Goal: Information Seeking & Learning: Check status

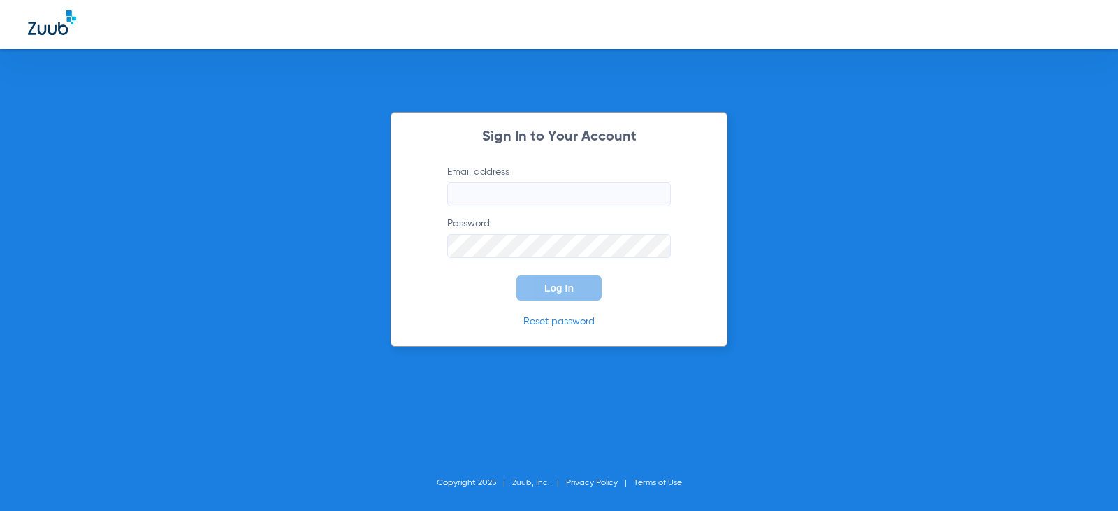
click at [481, 187] on input "Email address" at bounding box center [559, 194] width 224 height 24
type input "[EMAIL_ADDRESS][DOMAIN_NAME]"
click at [517, 275] on button "Log In" at bounding box center [559, 287] width 85 height 25
click at [228, 273] on div "Sign In to Your Account Email address [EMAIL_ADDRESS][DOMAIN_NAME] Password Log…" at bounding box center [559, 255] width 1118 height 511
click at [517, 275] on button "Log In" at bounding box center [559, 287] width 85 height 25
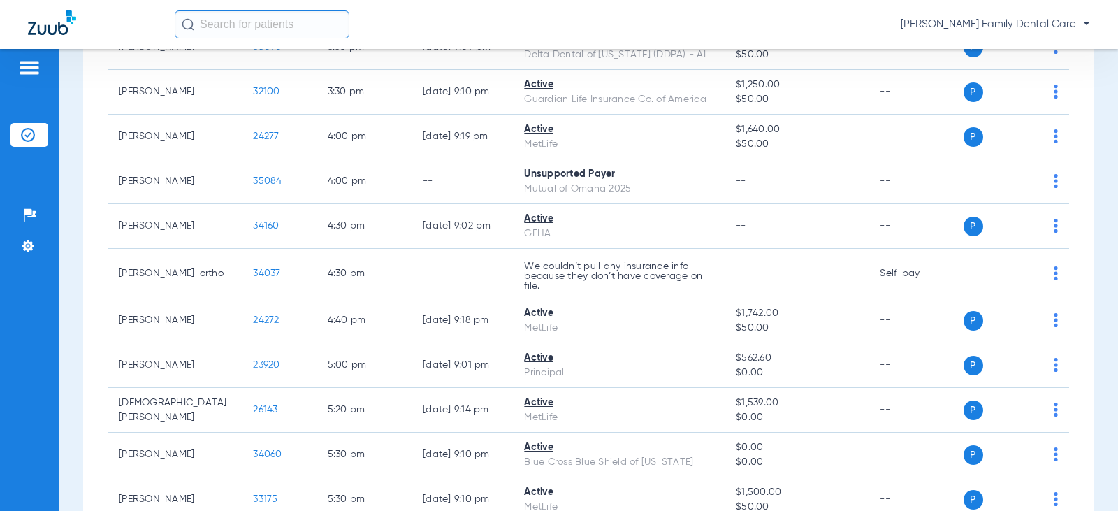
scroll to position [2205, 0]
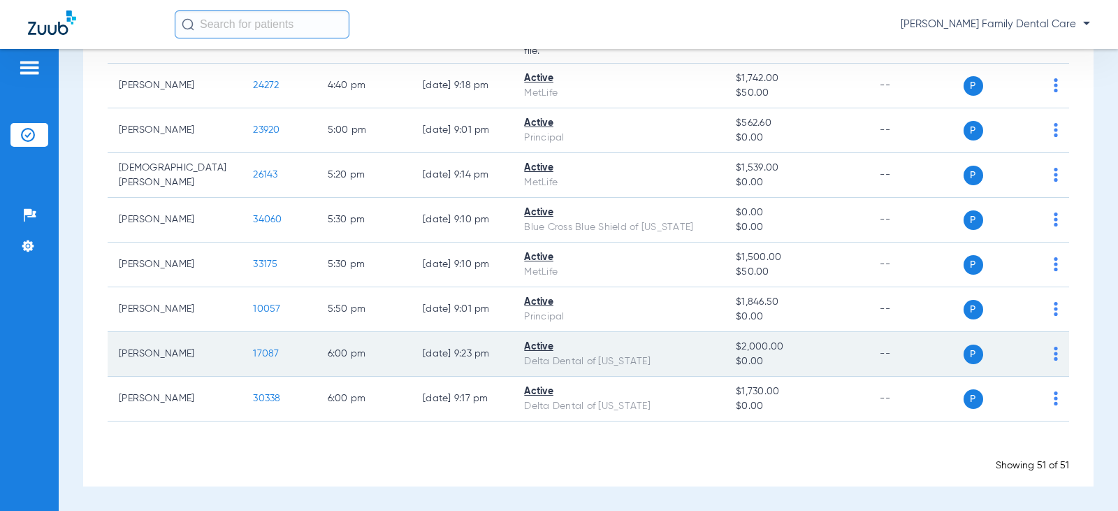
click at [253, 355] on span "17087" at bounding box center [266, 354] width 26 height 10
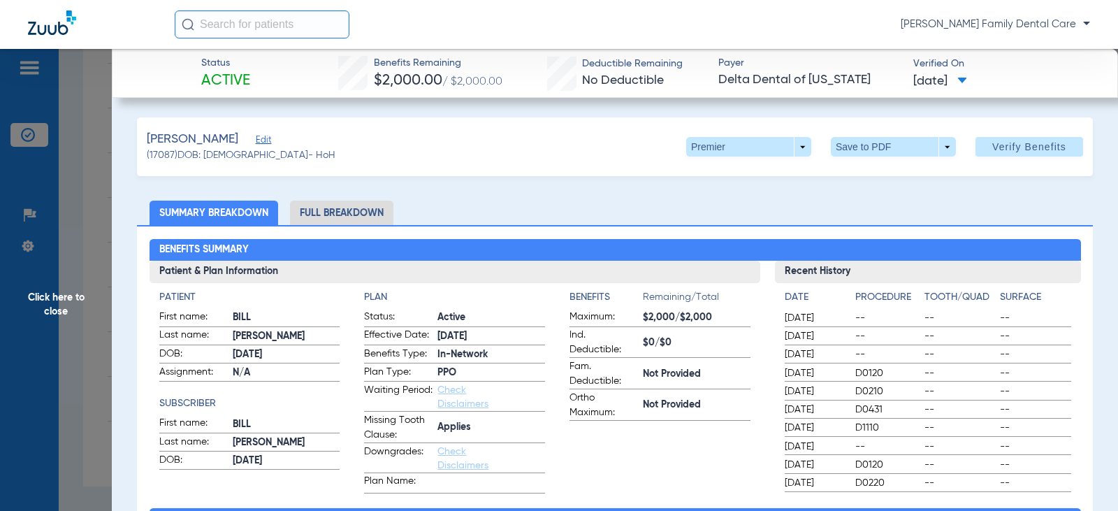
click at [354, 208] on li "Full Breakdown" at bounding box center [341, 213] width 103 height 24
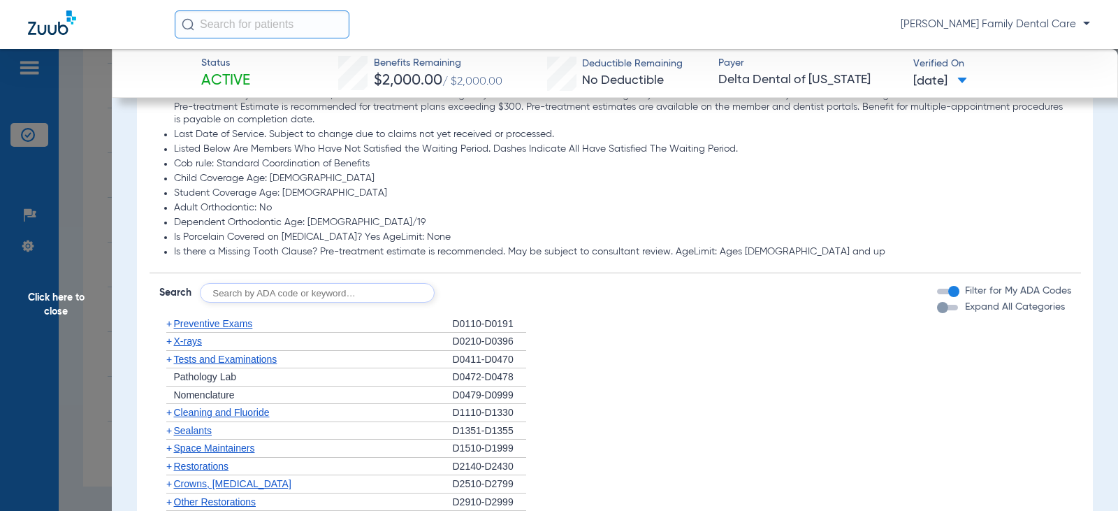
scroll to position [1118, 0]
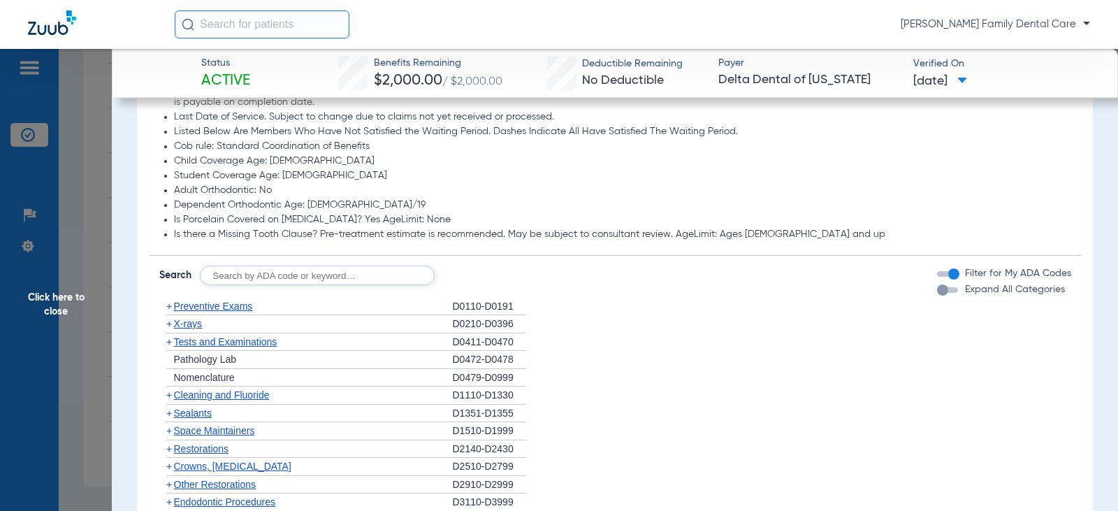
click at [171, 308] on span "+" at bounding box center [169, 306] width 6 height 11
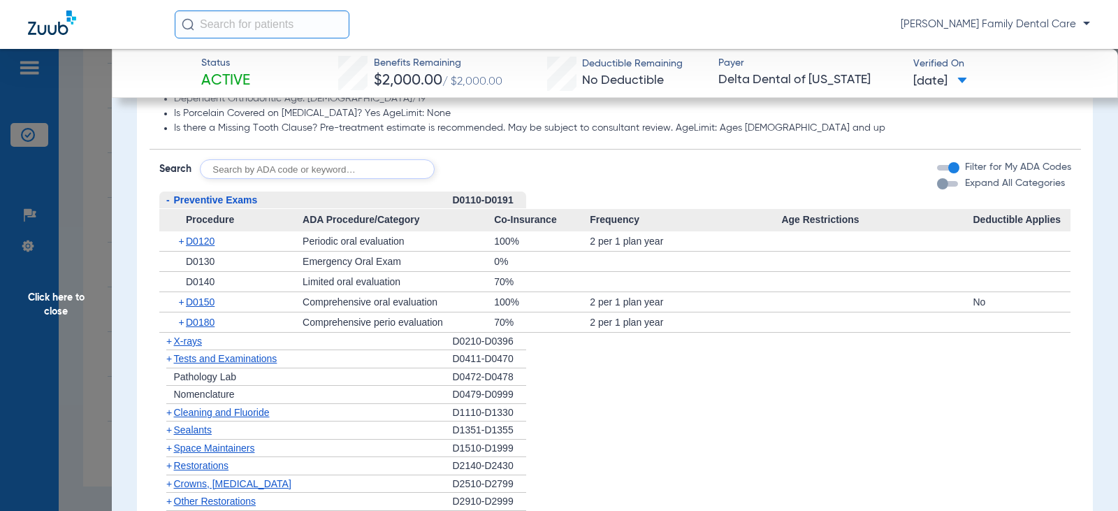
scroll to position [1258, 0]
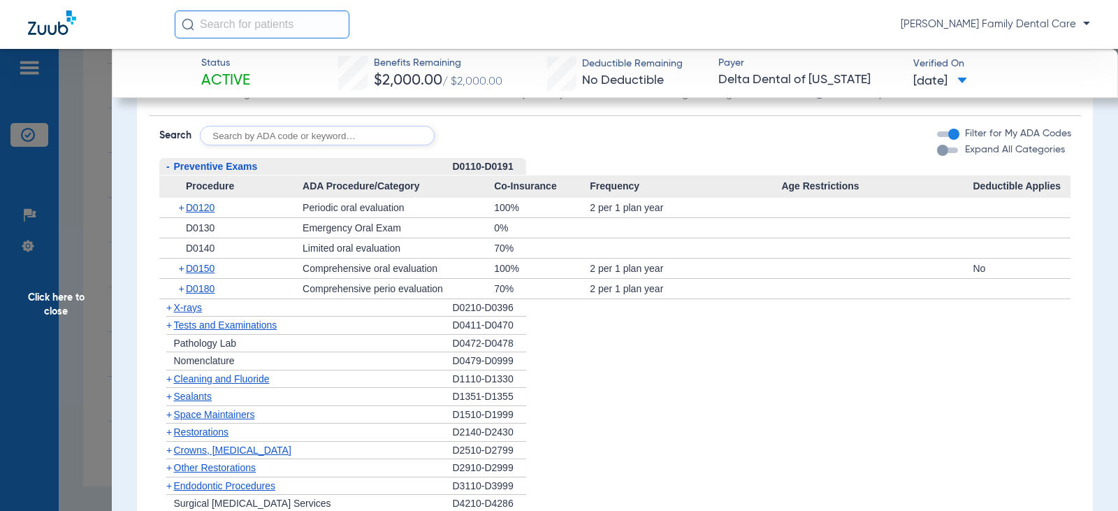
click at [168, 308] on span "+" at bounding box center [169, 307] width 6 height 11
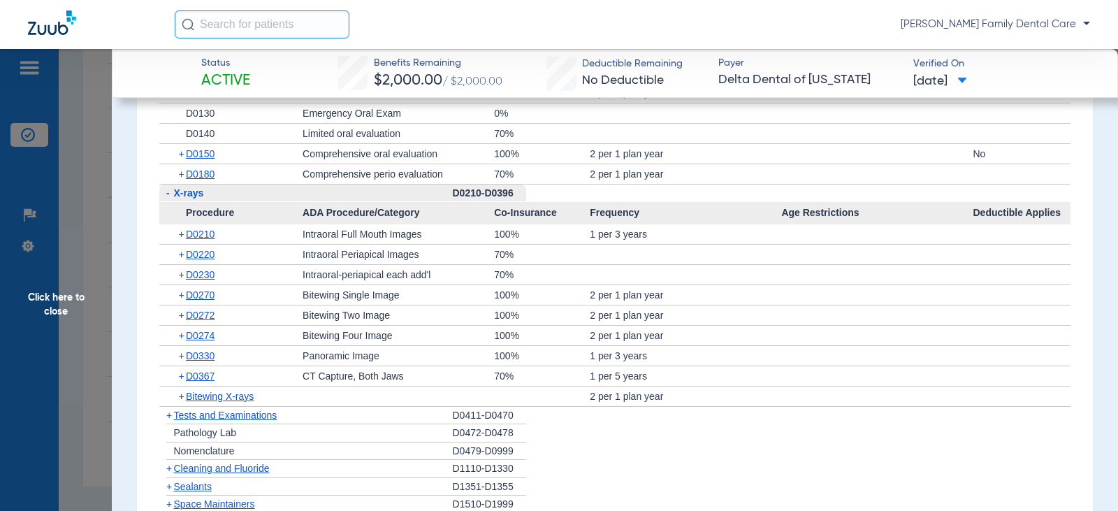
scroll to position [1398, 0]
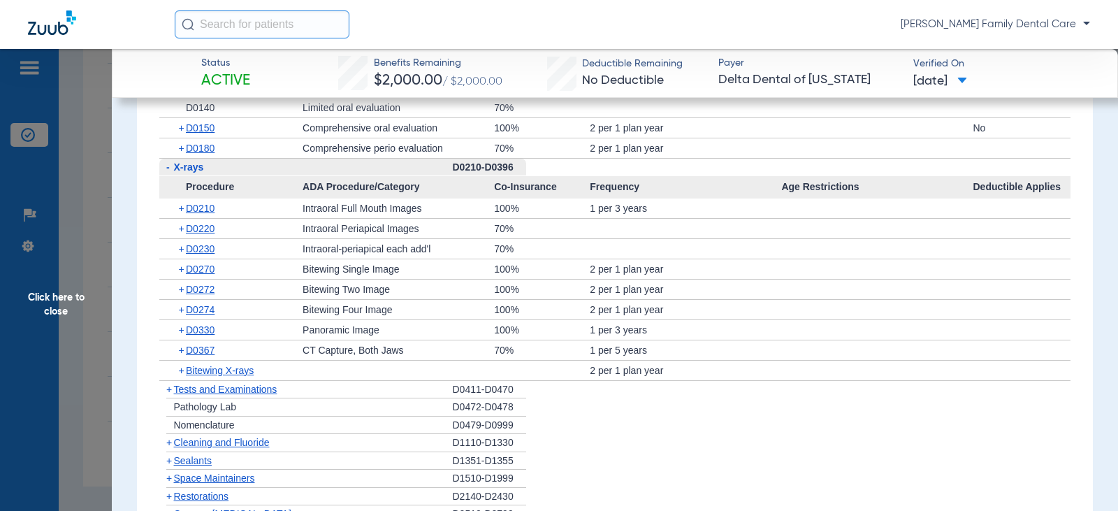
click at [168, 391] on span "+" at bounding box center [169, 389] width 6 height 11
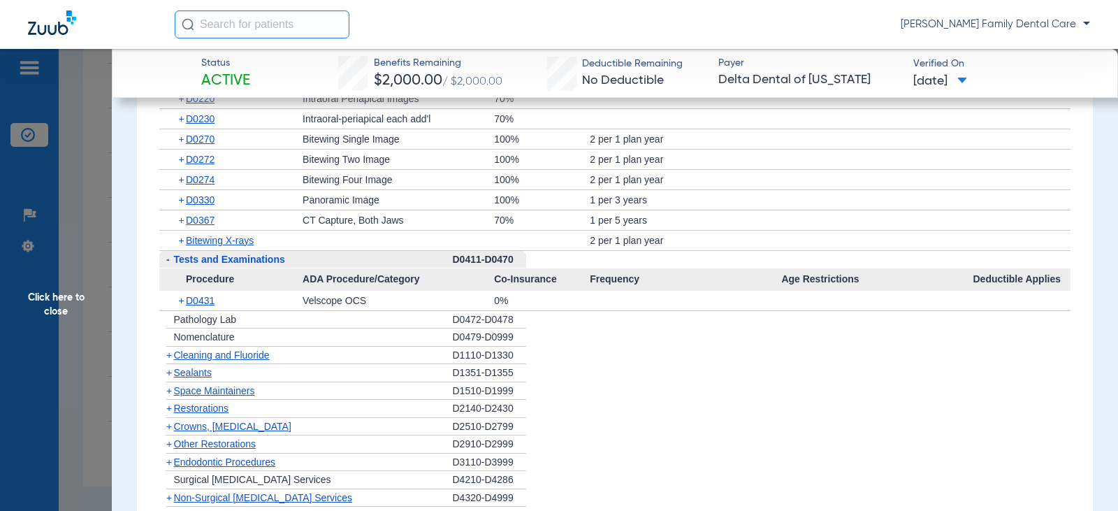
scroll to position [1538, 0]
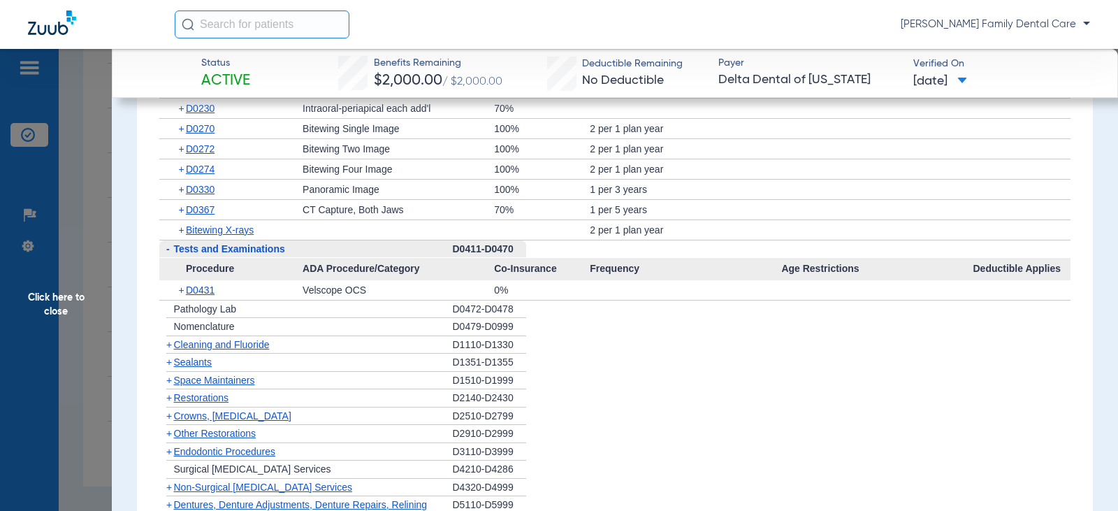
click at [168, 348] on span "+" at bounding box center [169, 344] width 6 height 11
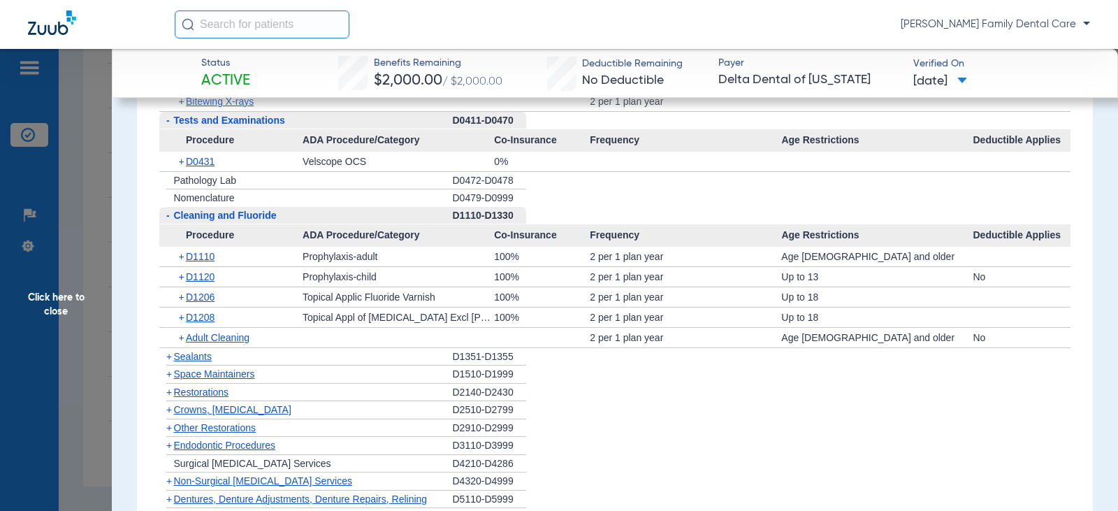
scroll to position [1678, 0]
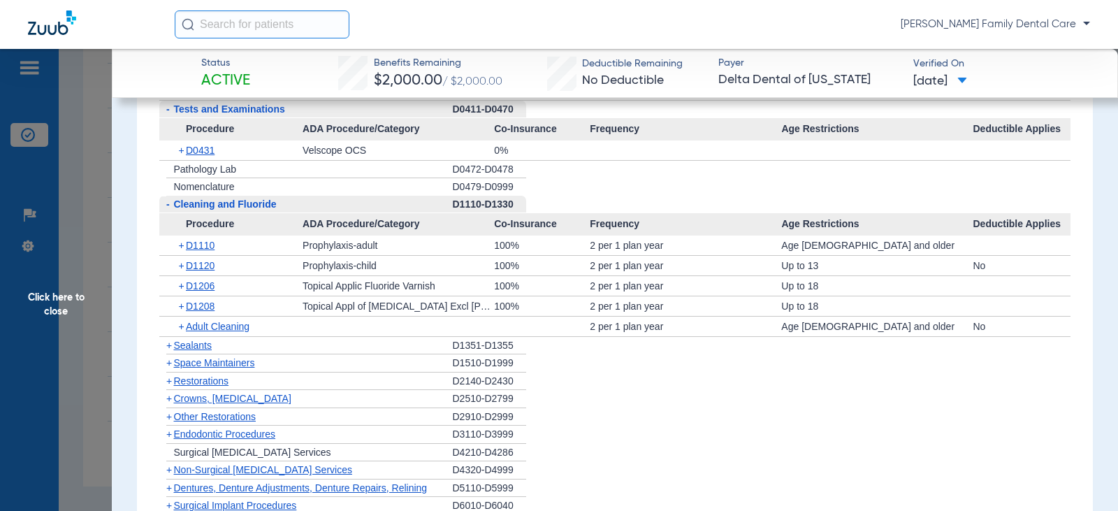
click at [170, 347] on span "+" at bounding box center [169, 345] width 6 height 11
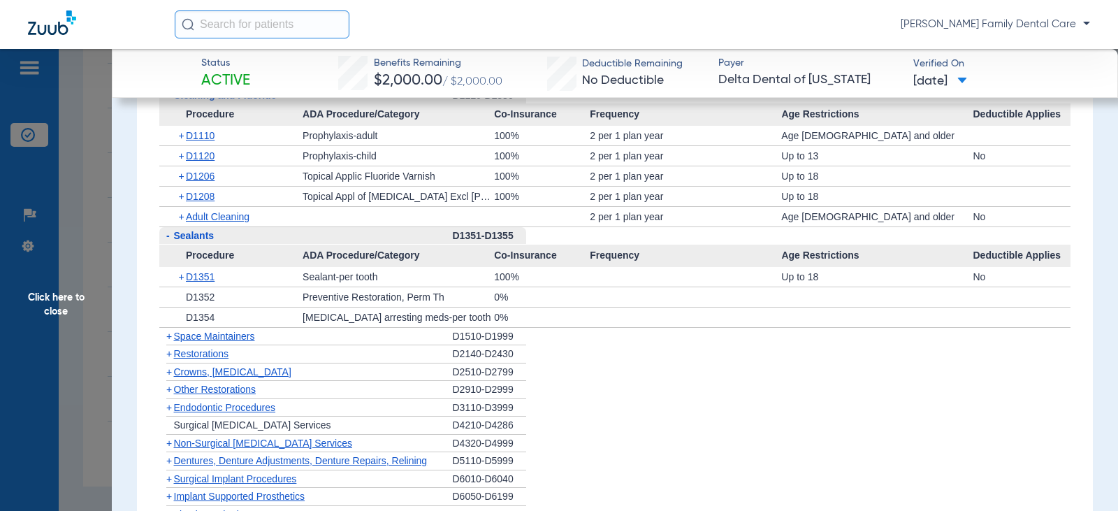
scroll to position [1817, 0]
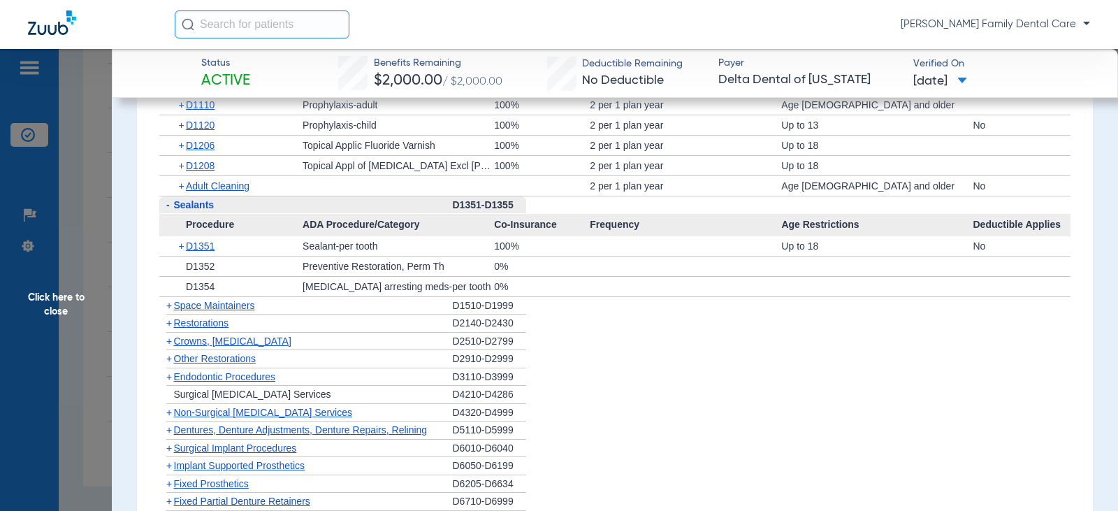
click at [169, 345] on span "+" at bounding box center [169, 341] width 6 height 11
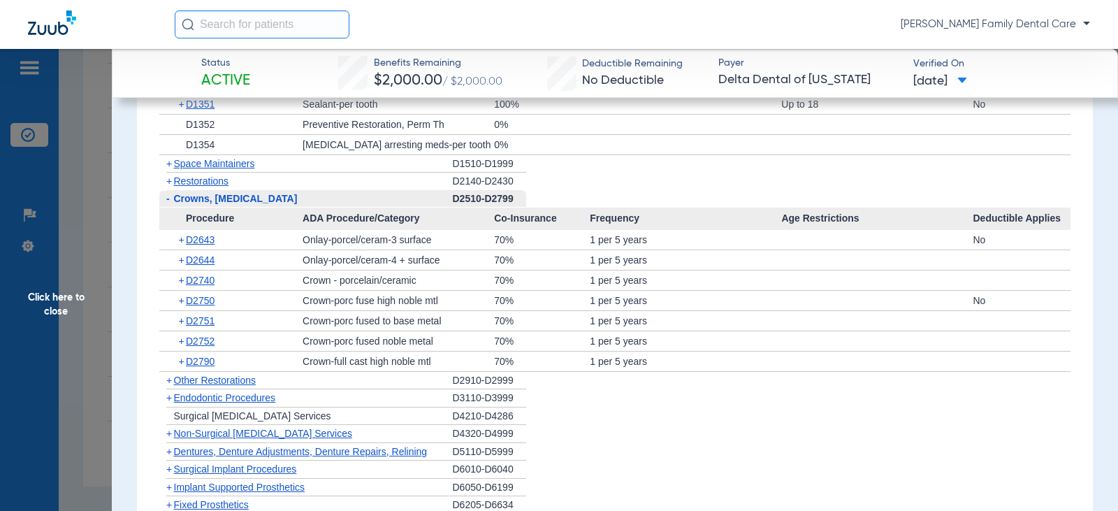
scroll to position [2097, 0]
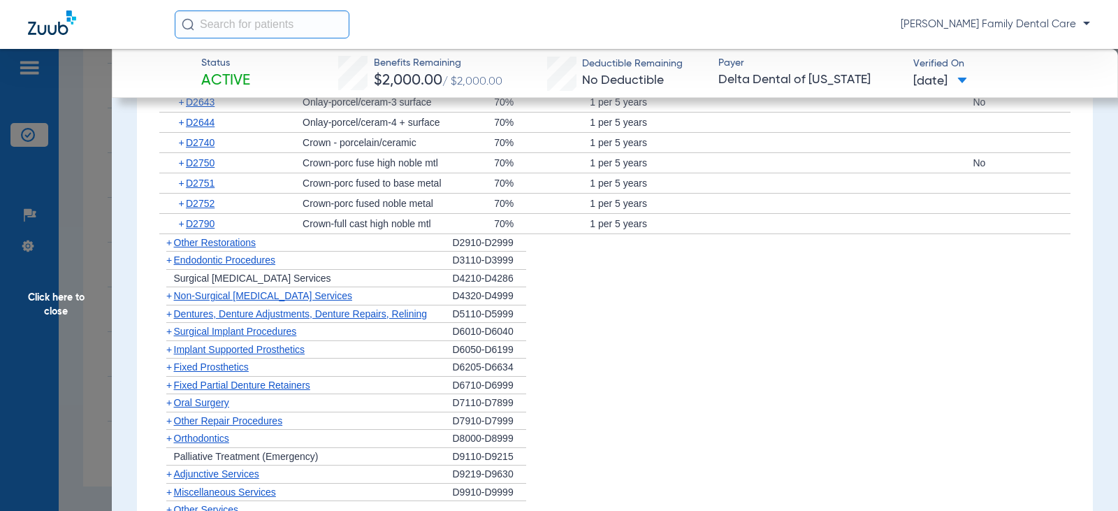
click at [166, 246] on span "+" at bounding box center [169, 242] width 6 height 11
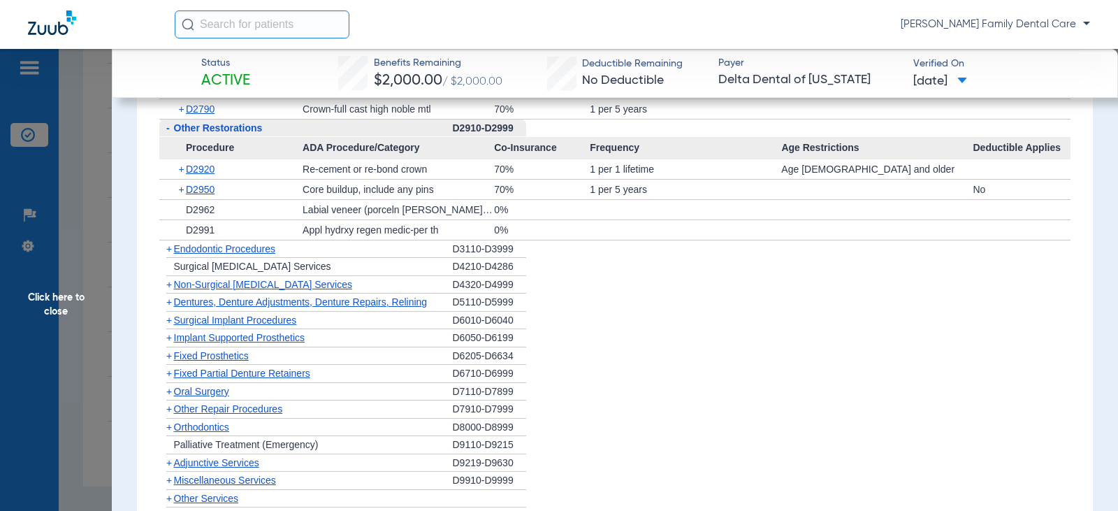
scroll to position [2237, 0]
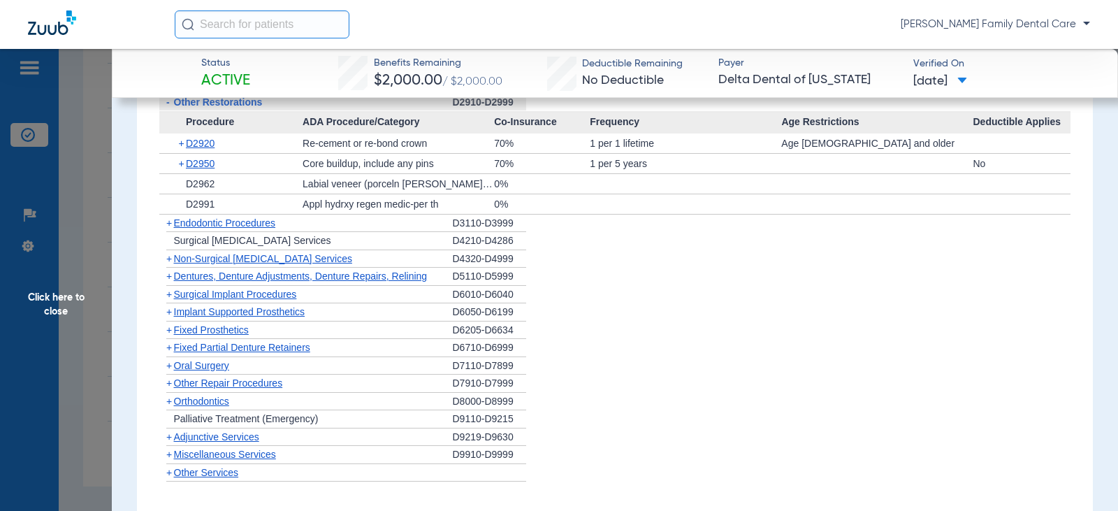
click at [168, 225] on span "+" at bounding box center [169, 222] width 6 height 11
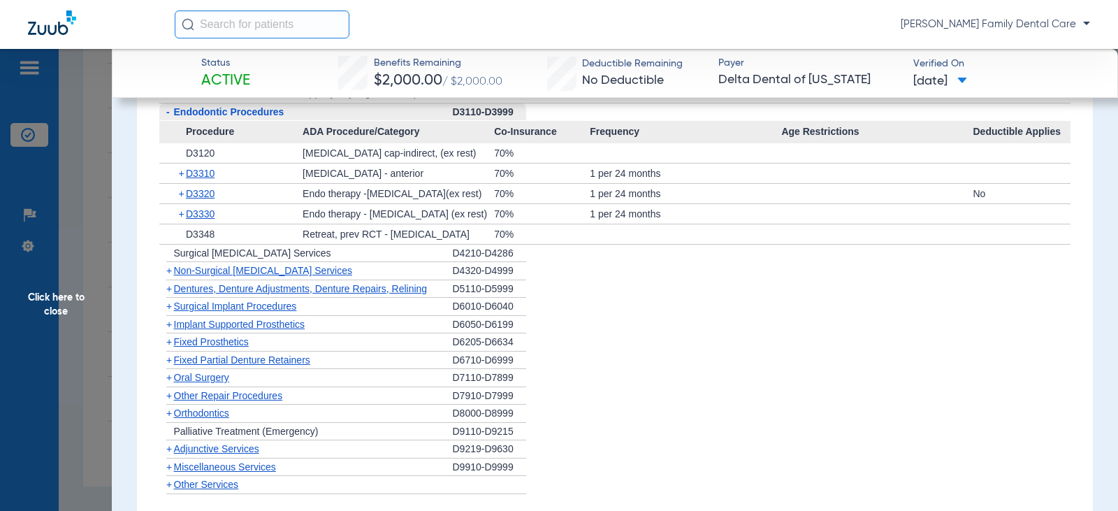
scroll to position [2376, 0]
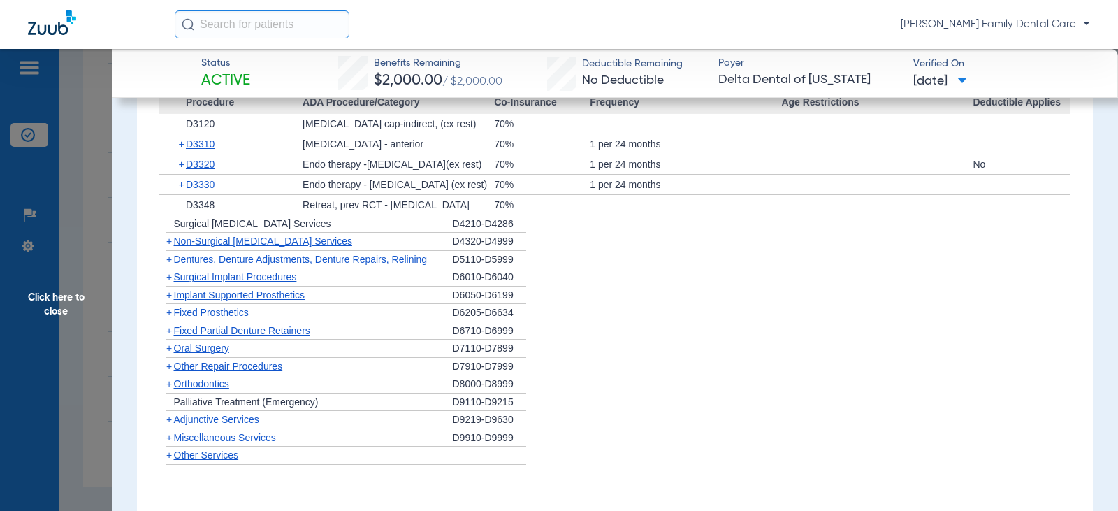
click at [166, 244] on span "+" at bounding box center [169, 241] width 6 height 11
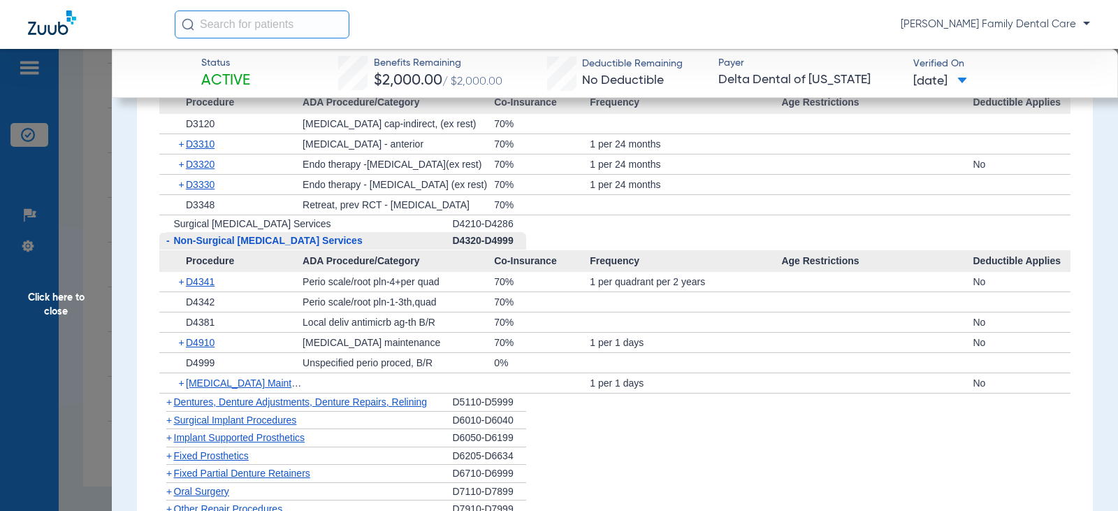
click at [167, 242] on span "-" at bounding box center [167, 240] width 3 height 11
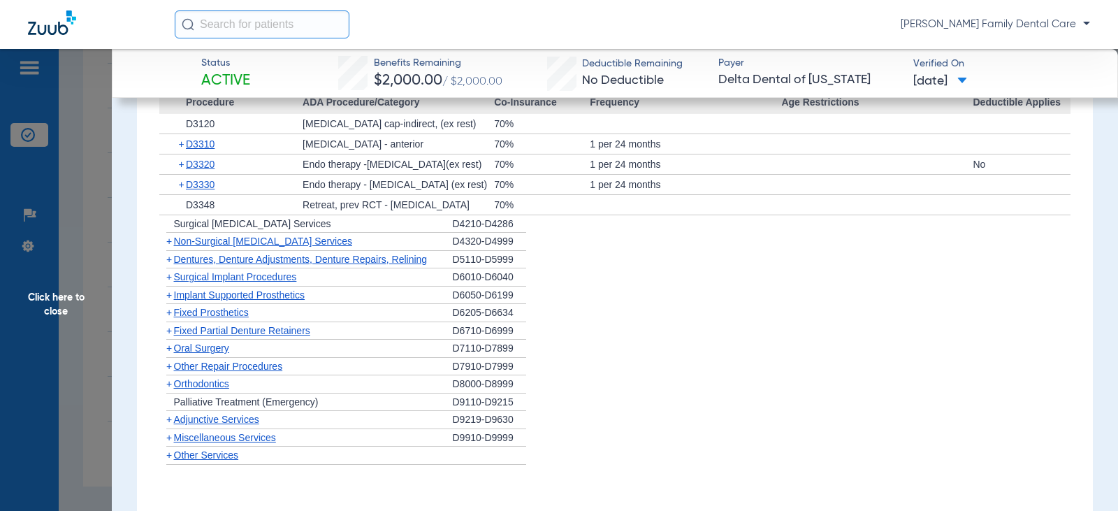
click at [166, 264] on span "+" at bounding box center [169, 259] width 6 height 11
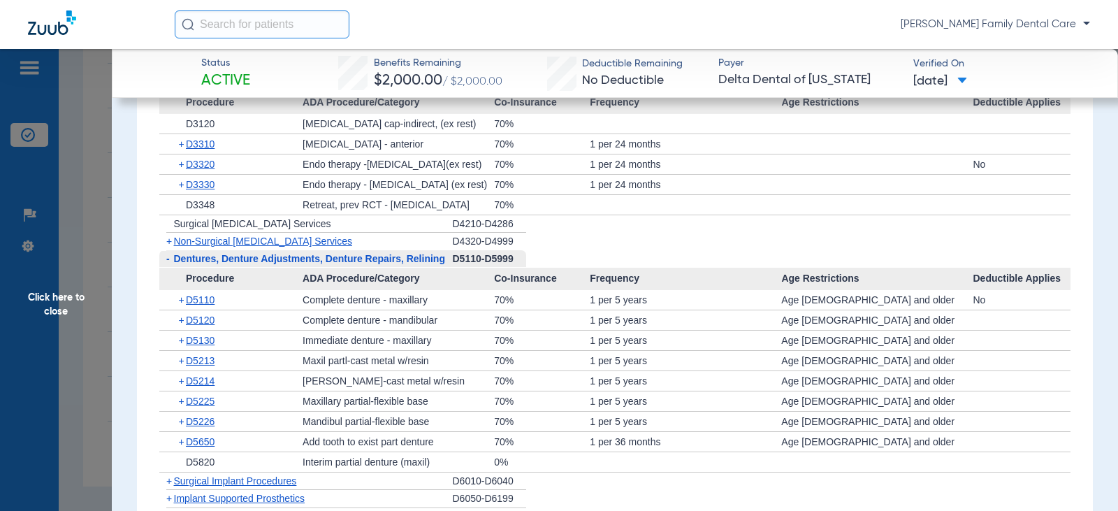
click at [167, 264] on span "-" at bounding box center [167, 258] width 3 height 11
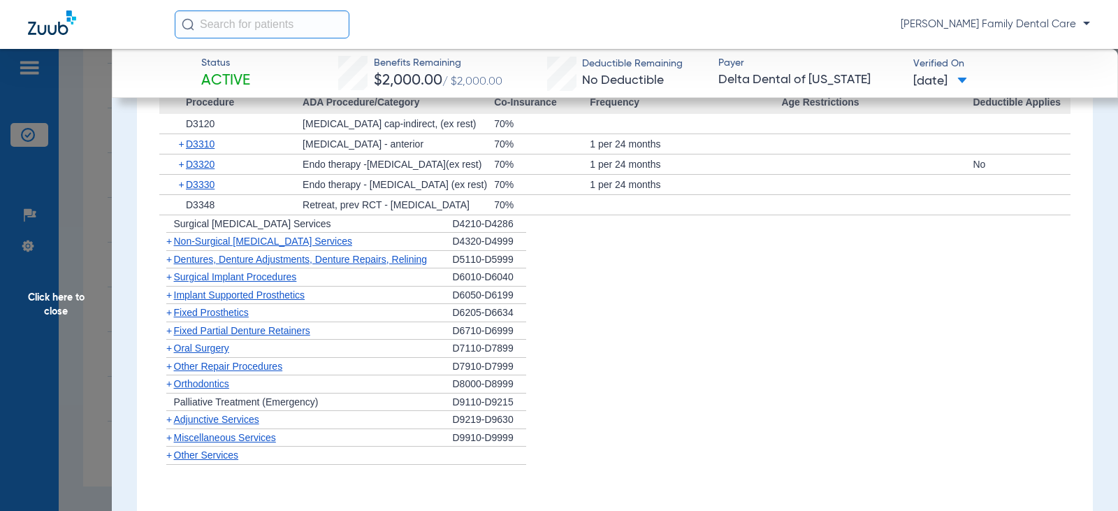
click at [170, 281] on span "+" at bounding box center [169, 276] width 6 height 11
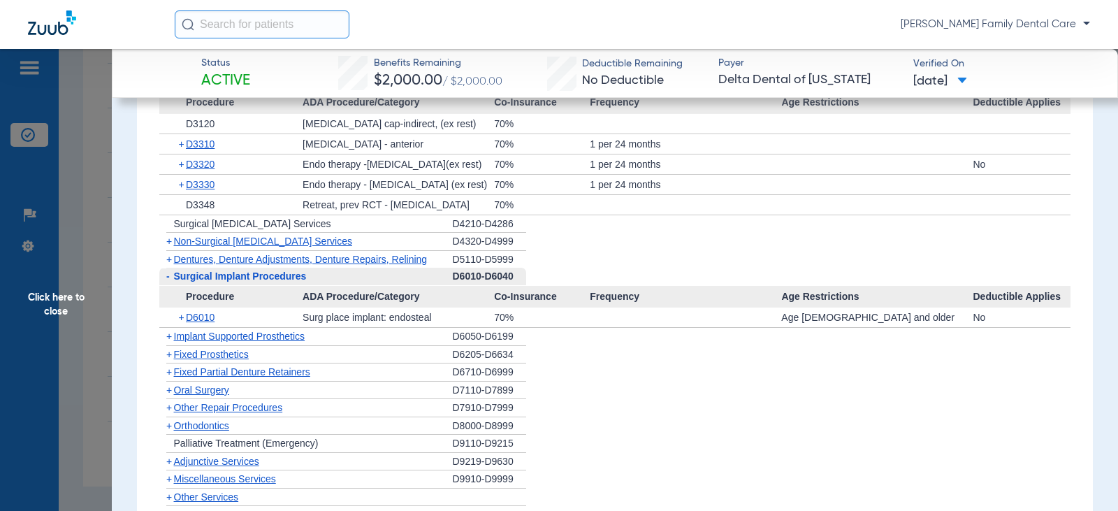
click at [170, 281] on span "-" at bounding box center [166, 276] width 15 height 17
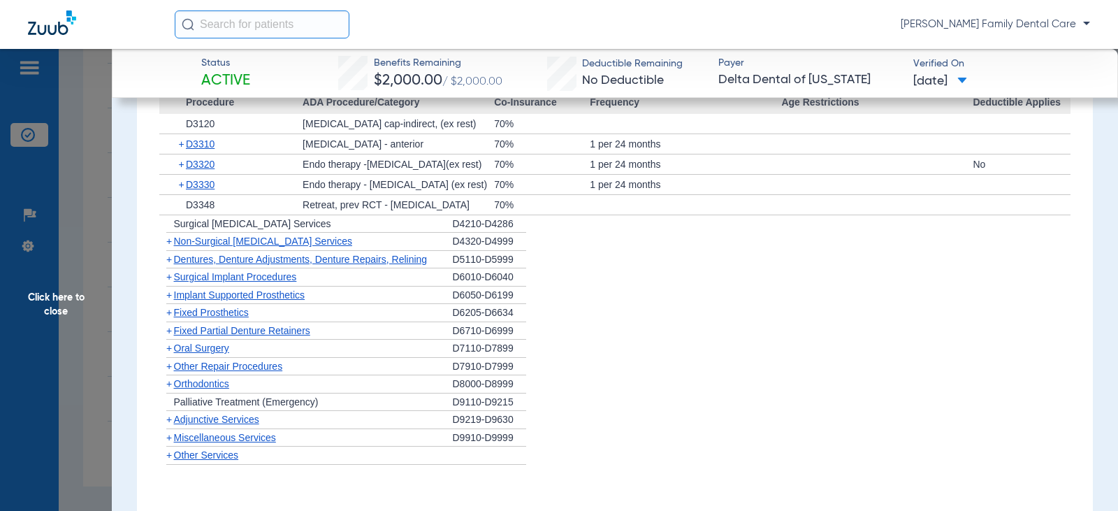
click at [170, 295] on span "+" at bounding box center [169, 294] width 6 height 11
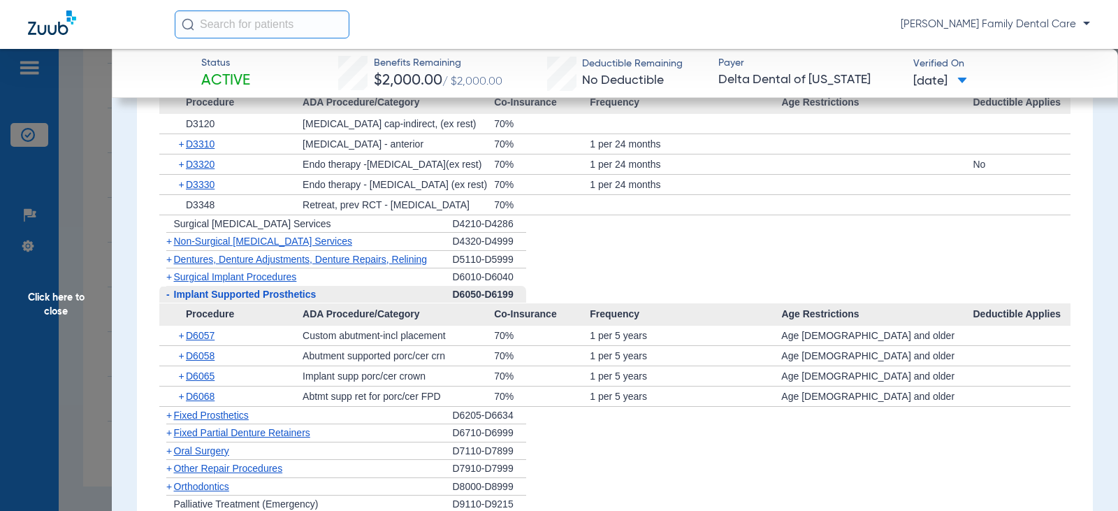
click at [170, 295] on span "-" at bounding box center [166, 294] width 15 height 17
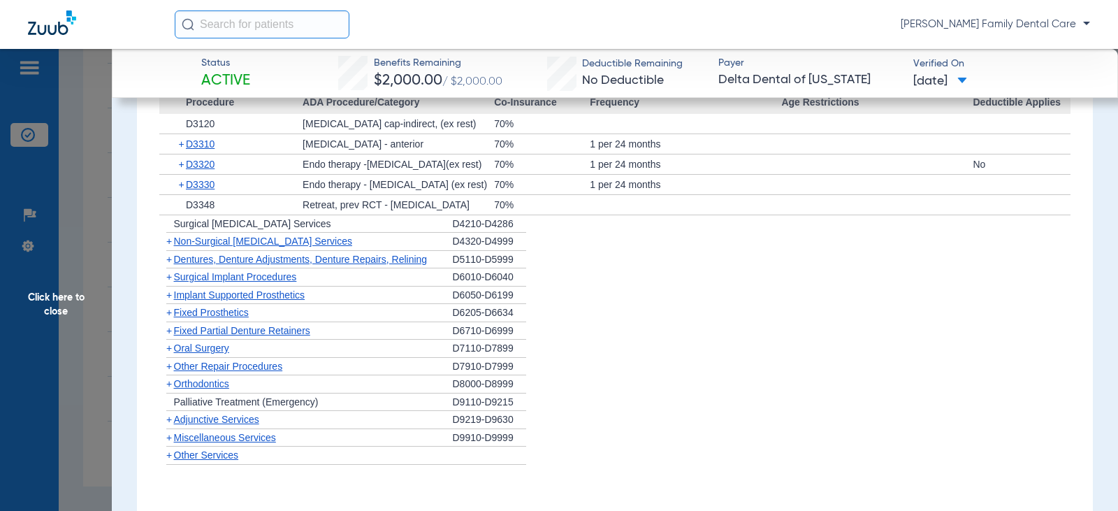
click at [167, 312] on span "+" at bounding box center [169, 312] width 6 height 11
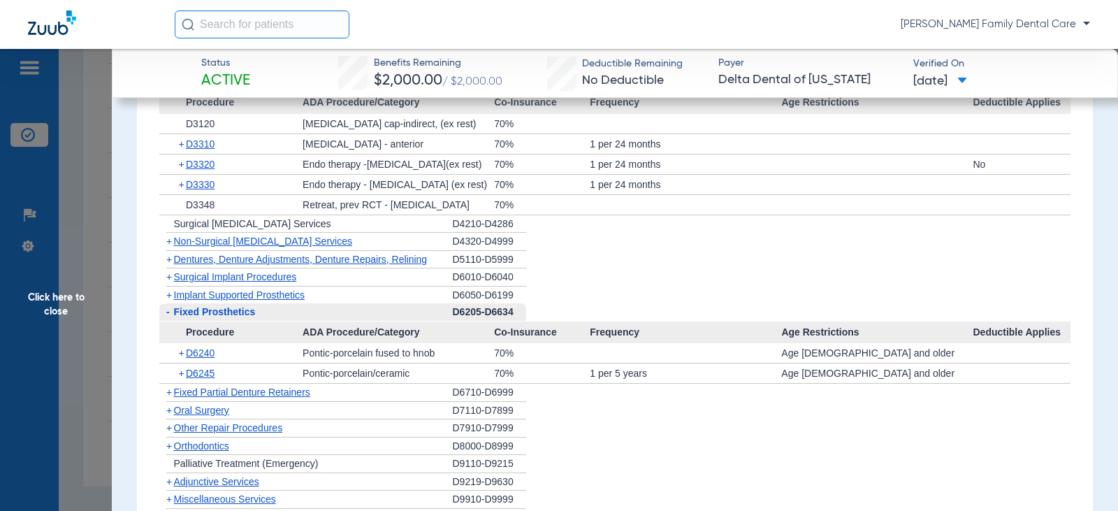
click at [171, 314] on span "-" at bounding box center [166, 311] width 15 height 17
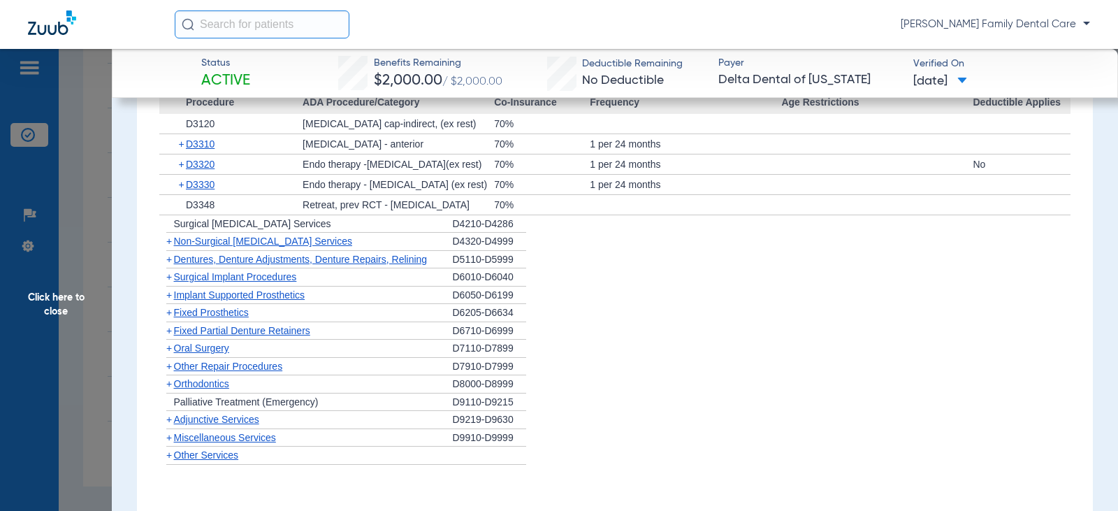
click at [168, 328] on span "+" at bounding box center [169, 330] width 6 height 11
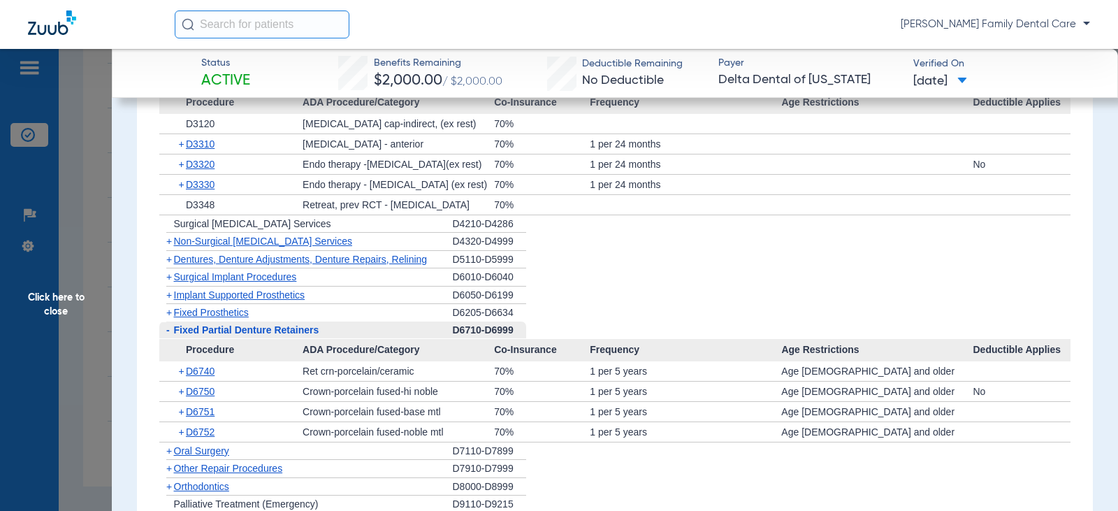
click at [168, 328] on span "-" at bounding box center [167, 329] width 3 height 11
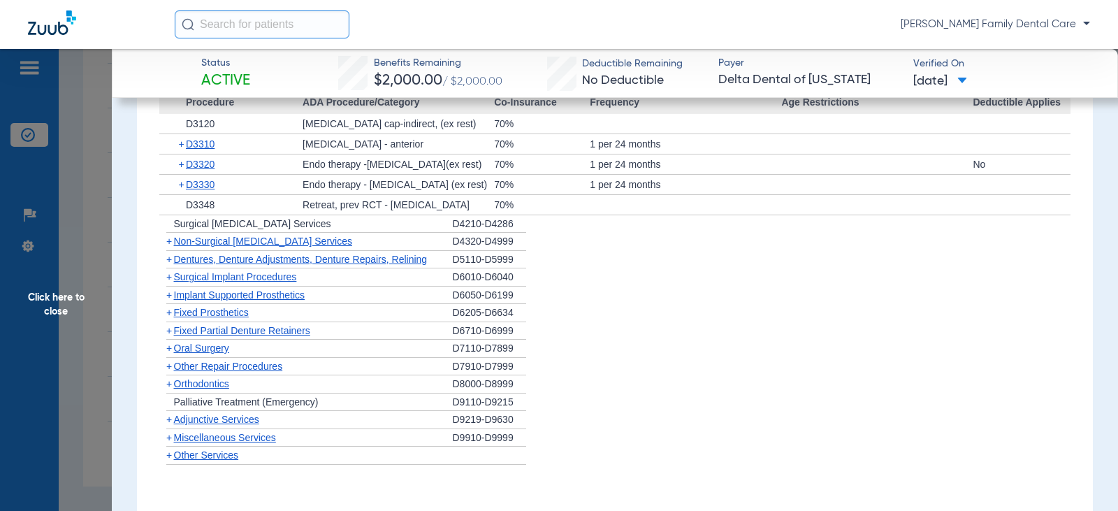
click at [170, 353] on span "+" at bounding box center [169, 347] width 6 height 11
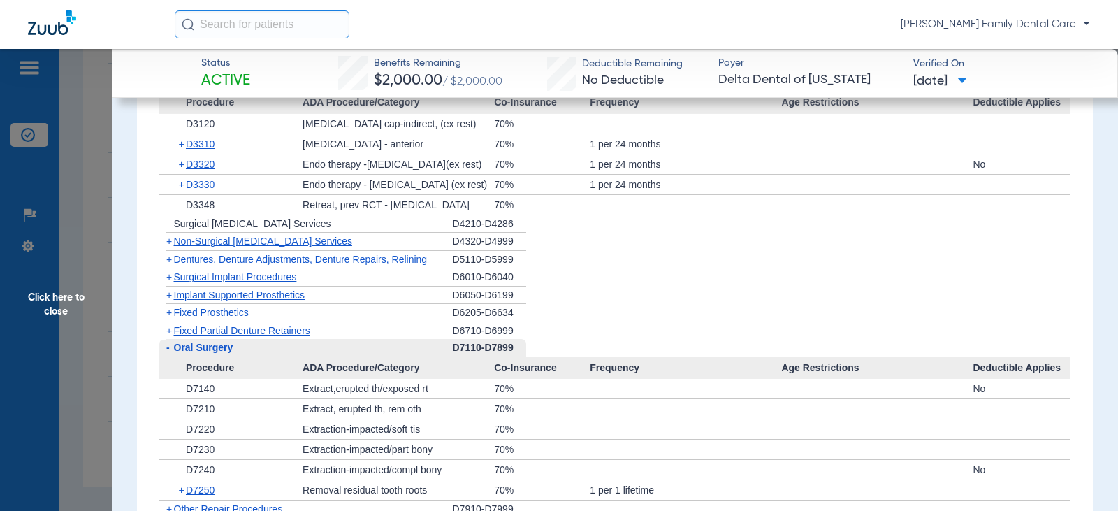
scroll to position [2516, 0]
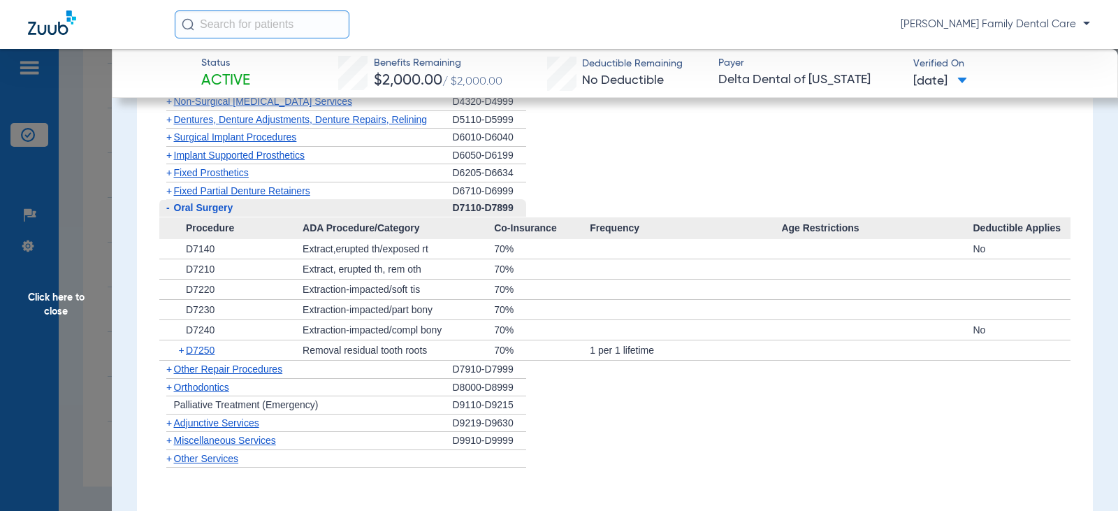
click at [168, 392] on span "+" at bounding box center [169, 387] width 6 height 11
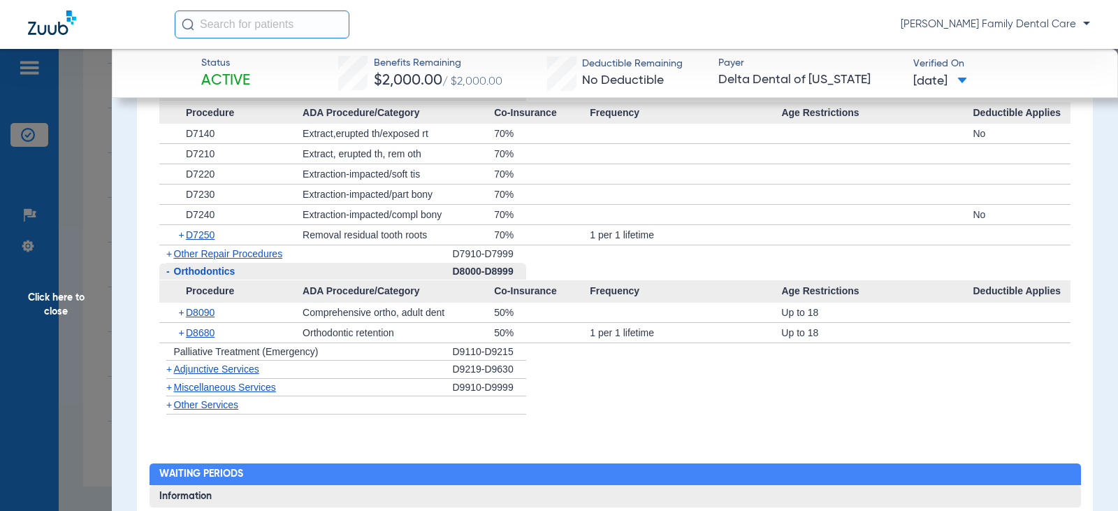
scroll to position [2656, 0]
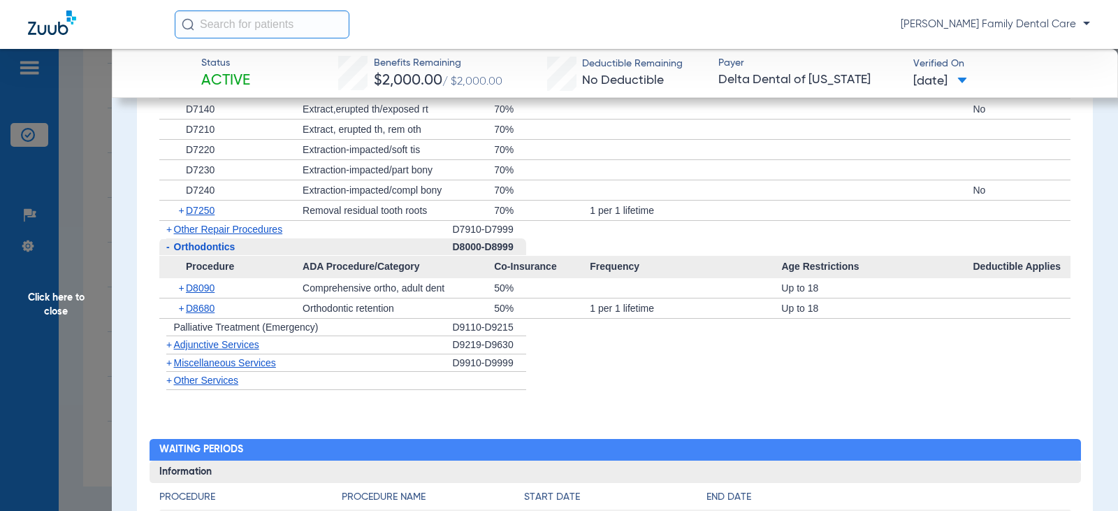
click at [169, 344] on span "+" at bounding box center [169, 344] width 6 height 11
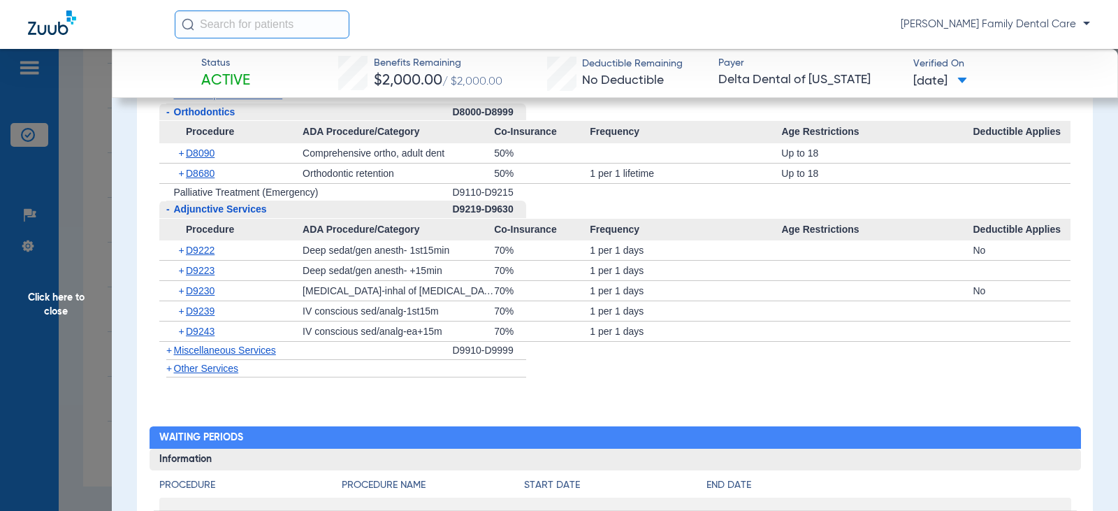
scroll to position [2796, 0]
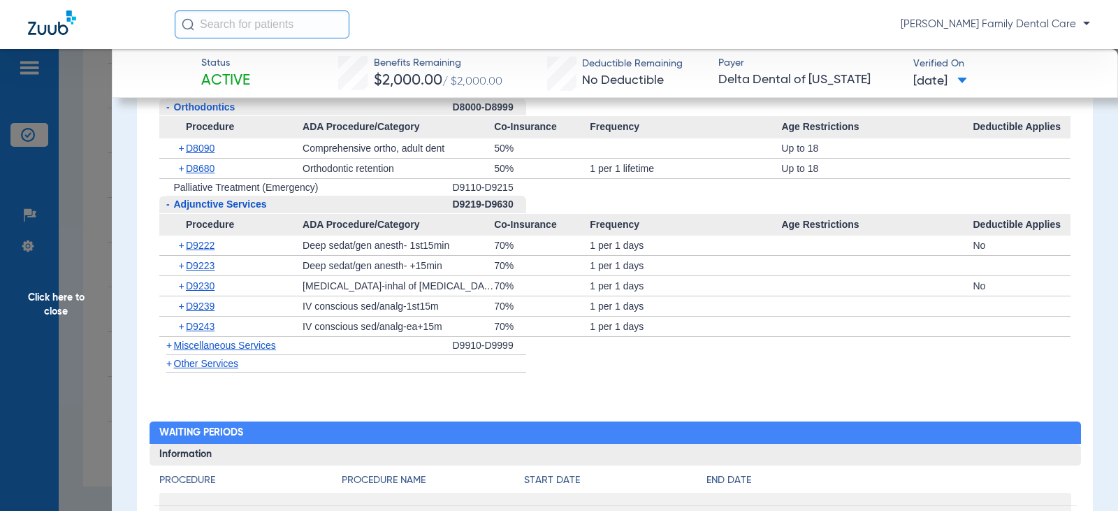
click at [170, 347] on span "+" at bounding box center [169, 345] width 6 height 11
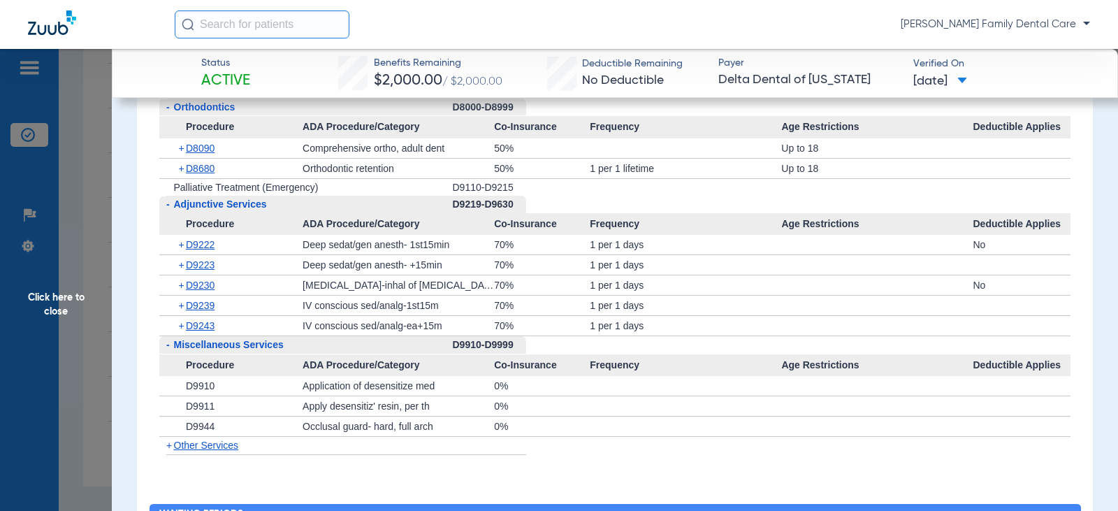
click at [52, 296] on span "Click here to close" at bounding box center [56, 304] width 112 height 511
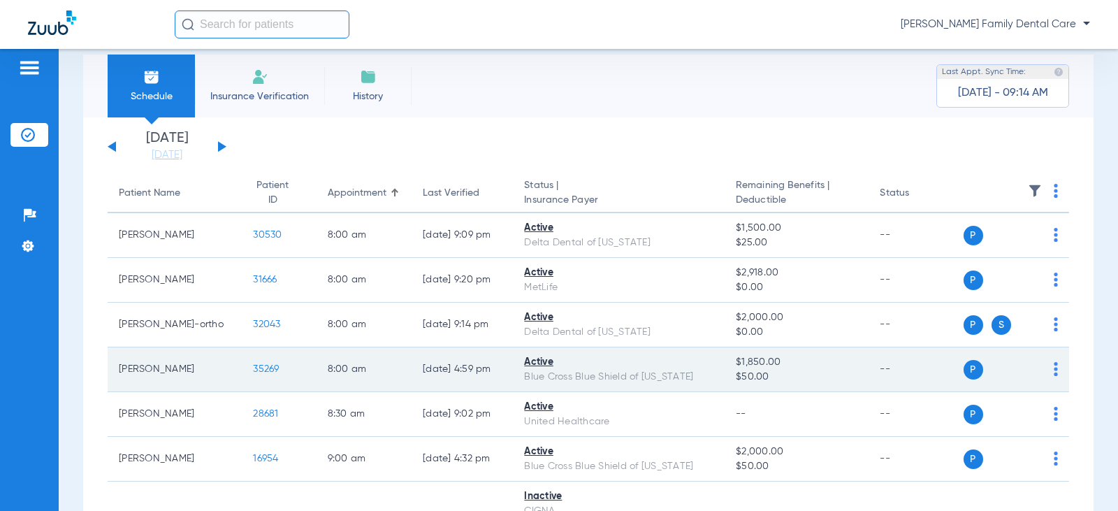
scroll to position [0, 0]
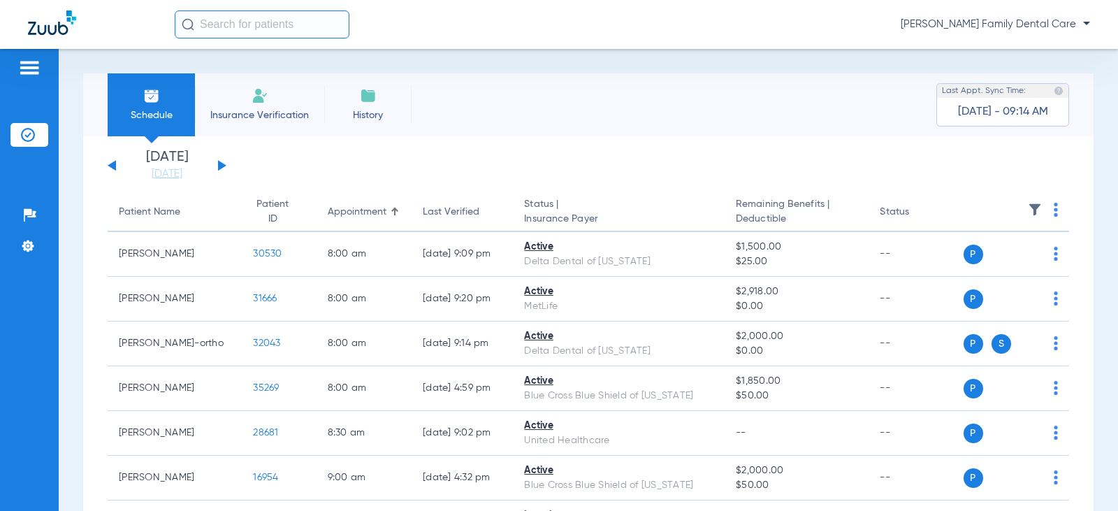
click at [219, 166] on button at bounding box center [222, 165] width 8 height 10
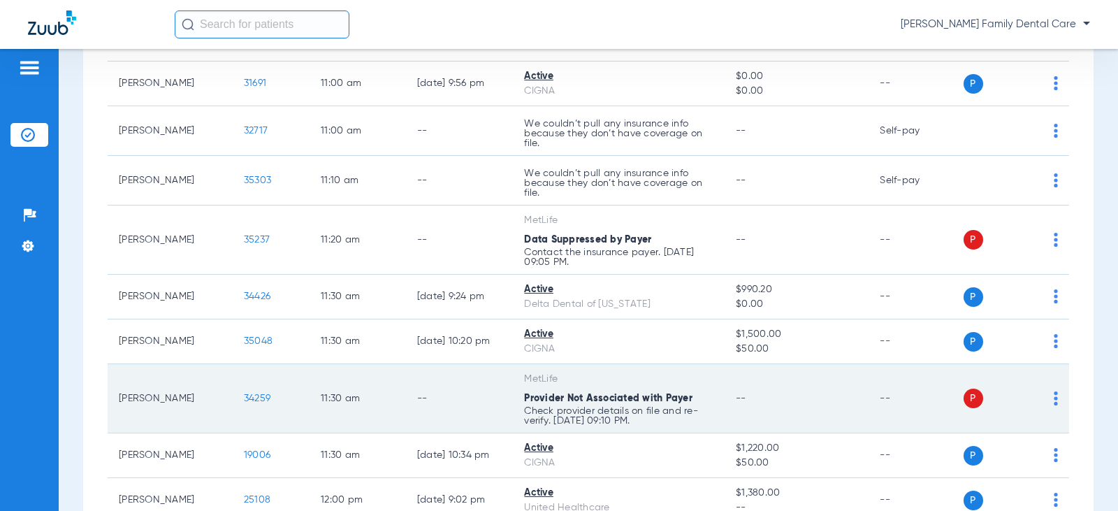
scroll to position [1398, 0]
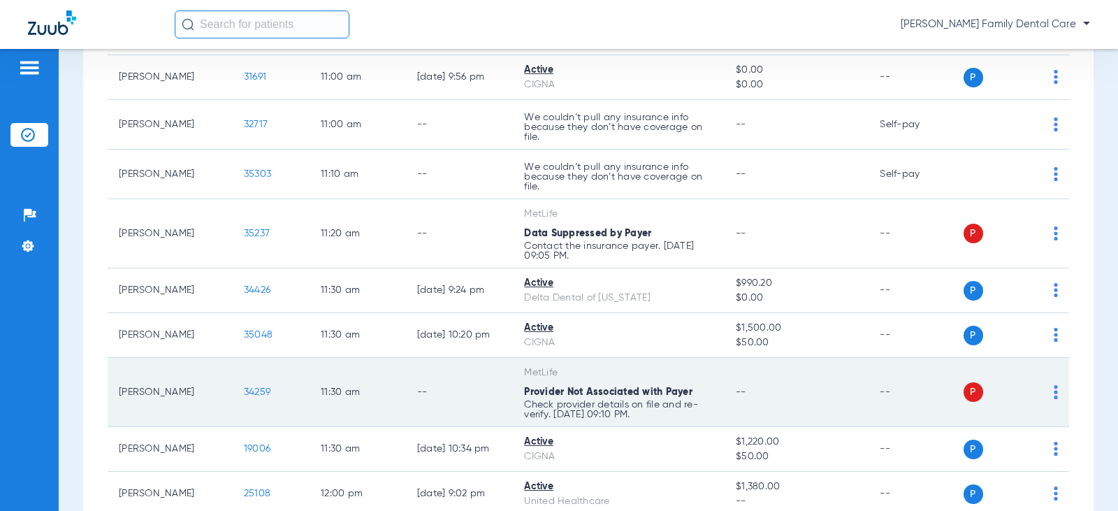
click at [252, 394] on span "34259" at bounding box center [257, 392] width 27 height 10
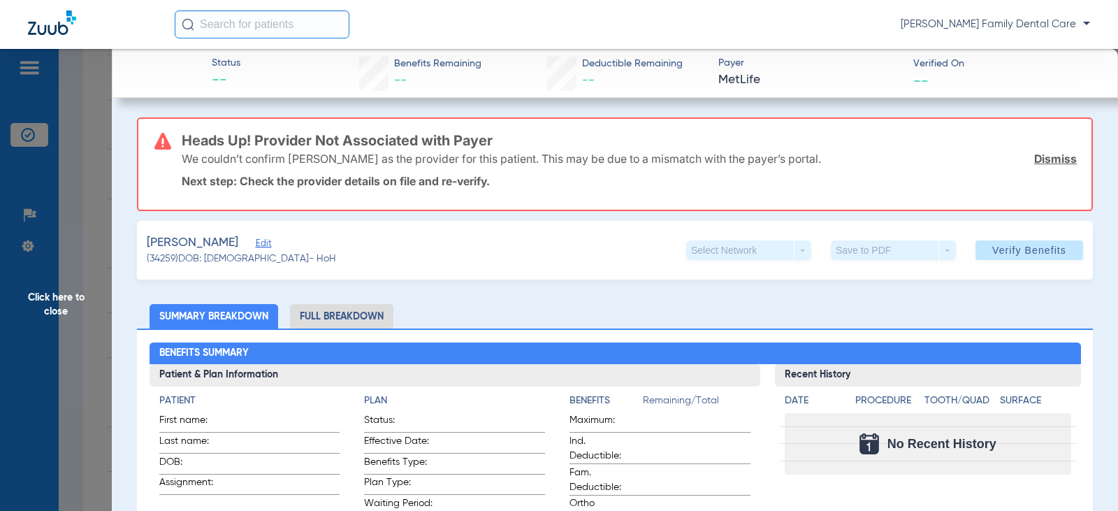
click at [59, 296] on span "Click here to close" at bounding box center [56, 304] width 112 height 511
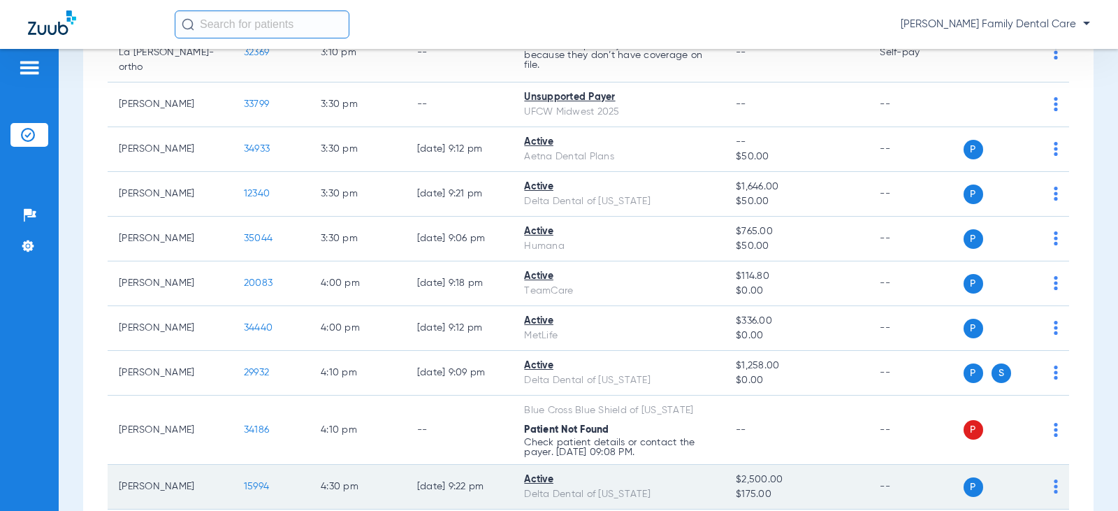
scroll to position [2796, 0]
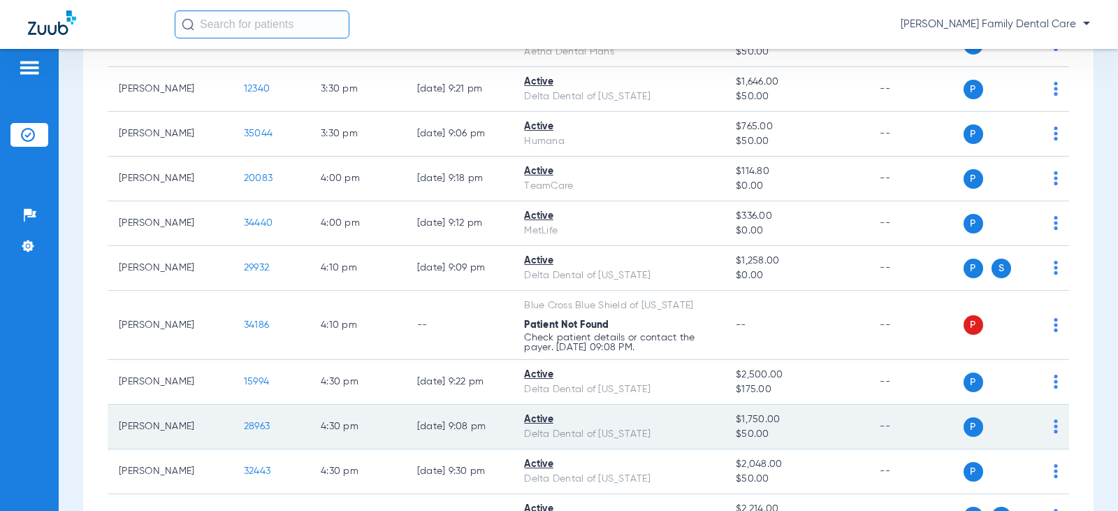
click at [252, 421] on span "28963" at bounding box center [257, 426] width 26 height 10
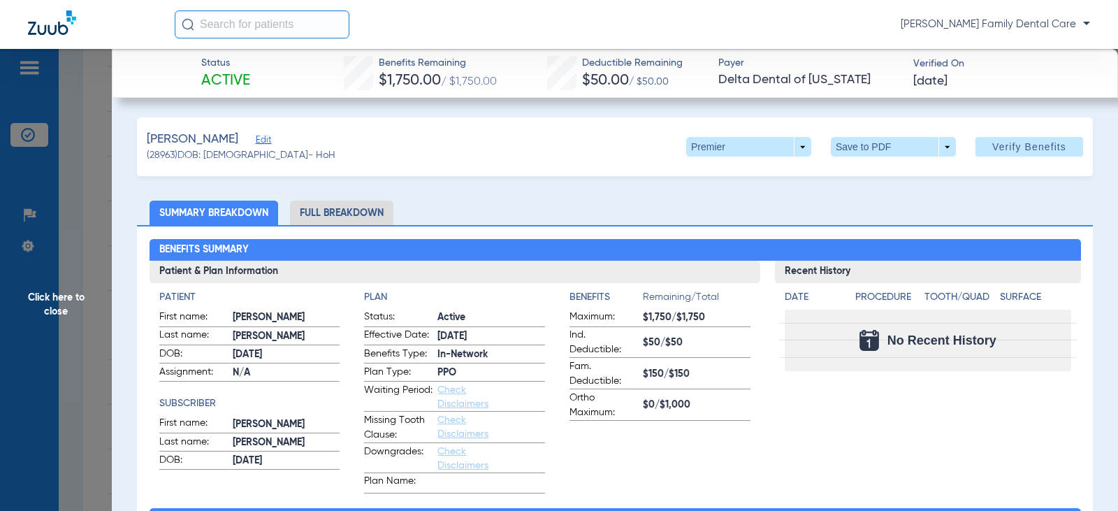
click at [335, 212] on li "Full Breakdown" at bounding box center [341, 213] width 103 height 24
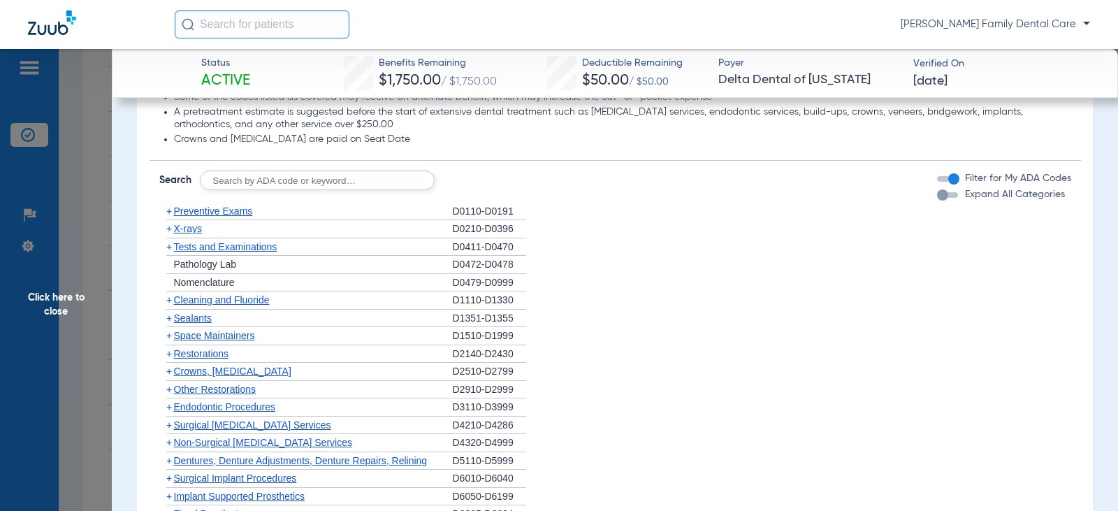
scroll to position [1118, 0]
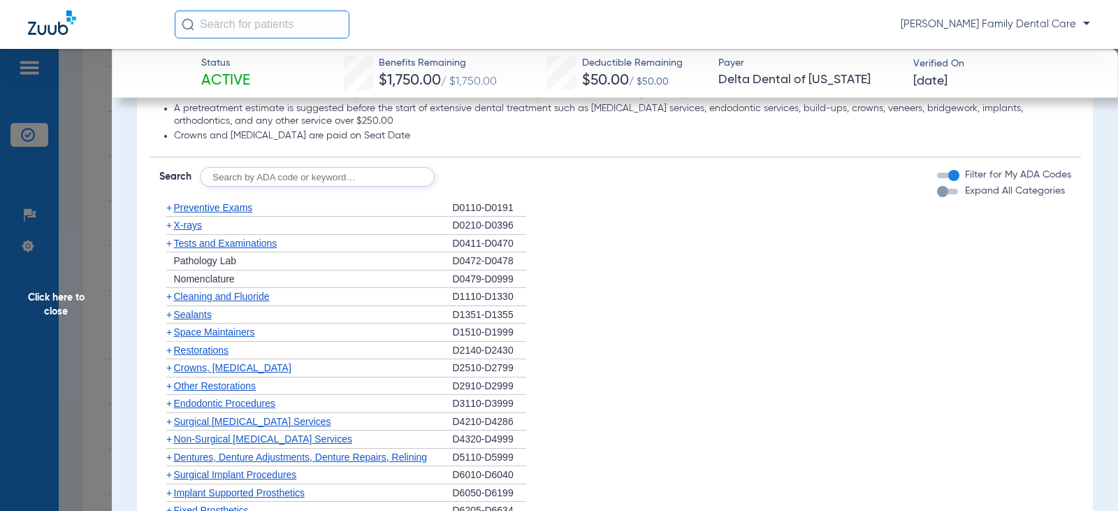
click at [168, 208] on span "+" at bounding box center [169, 207] width 6 height 11
